Goal: Task Accomplishment & Management: Manage account settings

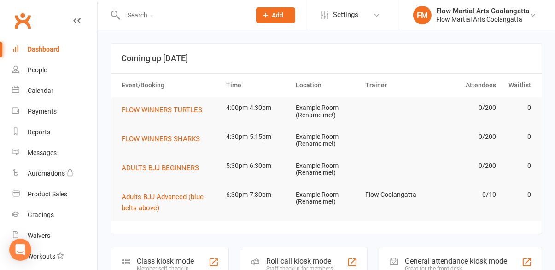
click at [186, 18] on input "text" at bounding box center [182, 15] width 123 height 13
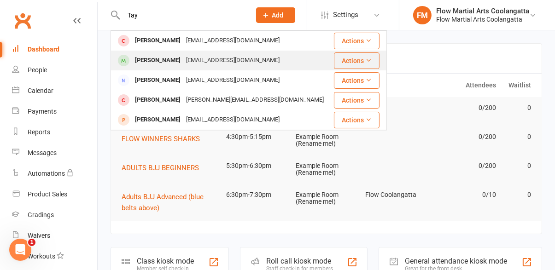
type input "Tay"
click at [189, 67] on div "[PERSON_NAME] [EMAIL_ADDRESS][DOMAIN_NAME]" at bounding box center [221, 60] width 221 height 19
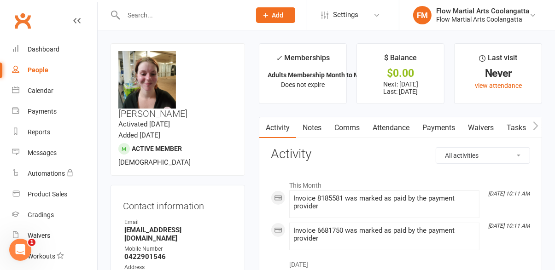
click at [441, 130] on link "Payments" at bounding box center [439, 127] width 46 height 21
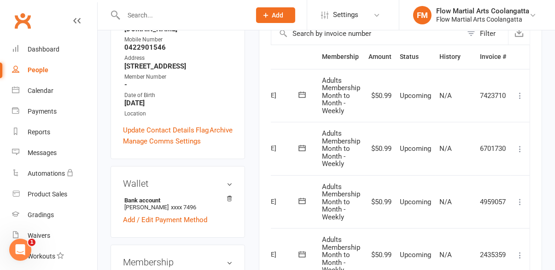
scroll to position [209, 0]
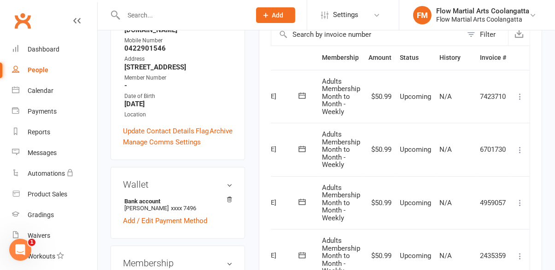
click at [520, 206] on icon at bounding box center [519, 202] width 9 height 9
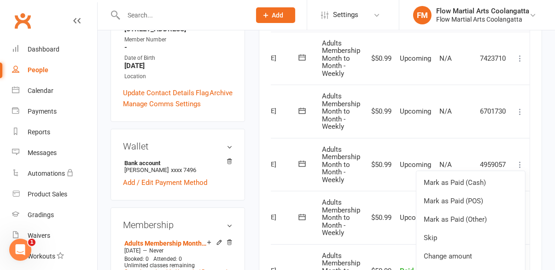
scroll to position [258, 0]
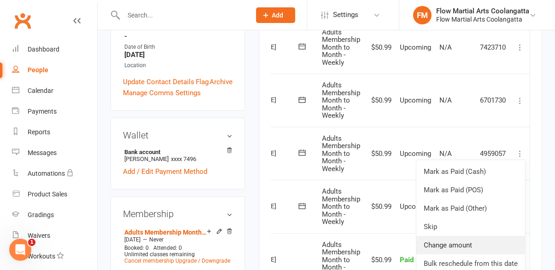
click at [469, 248] on link "Change amount" at bounding box center [470, 245] width 109 height 18
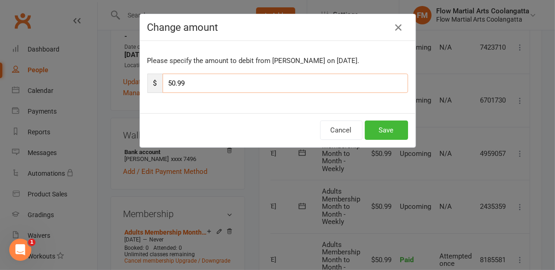
click at [243, 87] on input "50.99" at bounding box center [284, 83] width 245 height 19
type input "5"
click at [392, 131] on button "Save" at bounding box center [386, 130] width 43 height 19
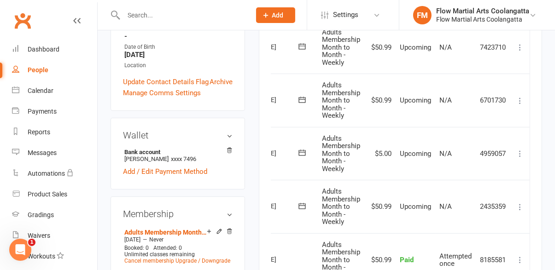
click at [521, 105] on button at bounding box center [519, 100] width 11 height 11
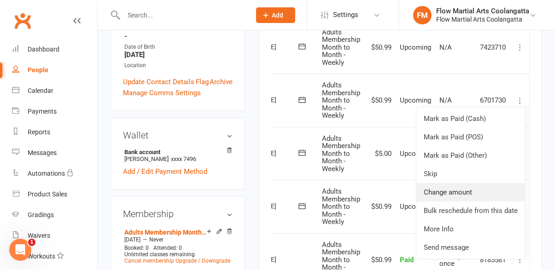
click at [470, 194] on link "Change amount" at bounding box center [470, 192] width 109 height 18
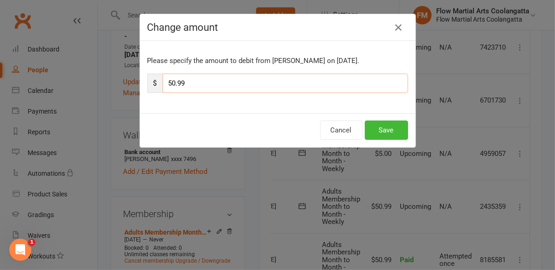
click at [301, 78] on input "50.99" at bounding box center [284, 83] width 245 height 19
type input "5"
click at [391, 131] on button "Save" at bounding box center [386, 130] width 43 height 19
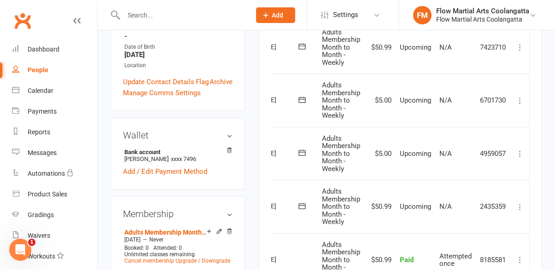
click at [519, 51] on icon at bounding box center [519, 47] width 9 height 9
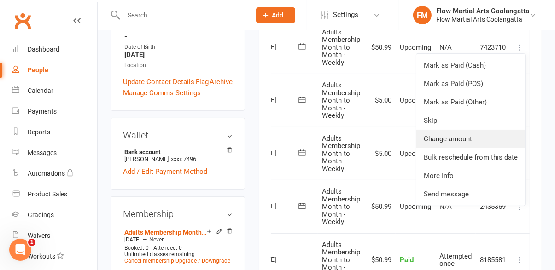
click at [470, 139] on link "Change amount" at bounding box center [470, 139] width 109 height 18
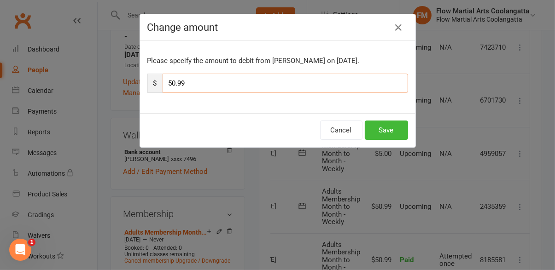
click at [345, 87] on input "50.99" at bounding box center [284, 83] width 245 height 19
type input "5"
click at [390, 133] on button "Save" at bounding box center [386, 130] width 43 height 19
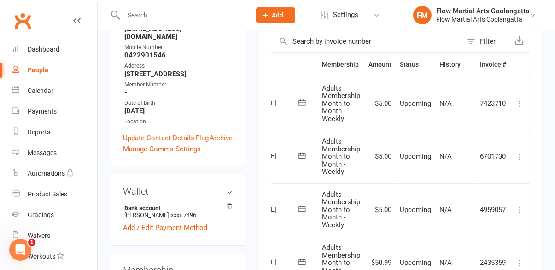
scroll to position [201, 0]
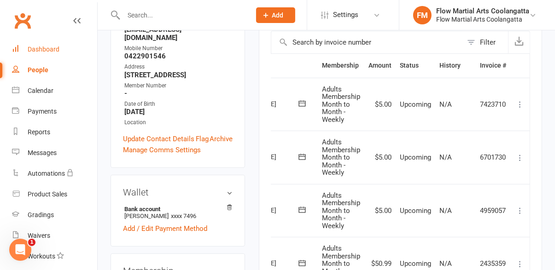
click at [54, 56] on link "Dashboard" at bounding box center [54, 49] width 85 height 21
